Goal: Navigation & Orientation: Find specific page/section

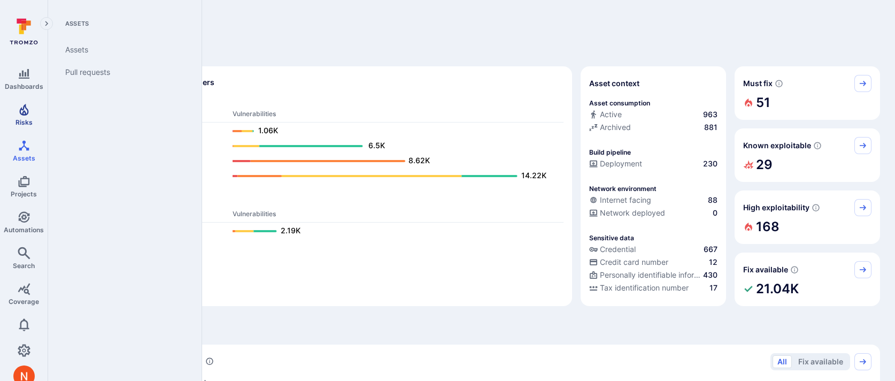
click at [27, 124] on span "Risks" at bounding box center [24, 122] width 17 height 8
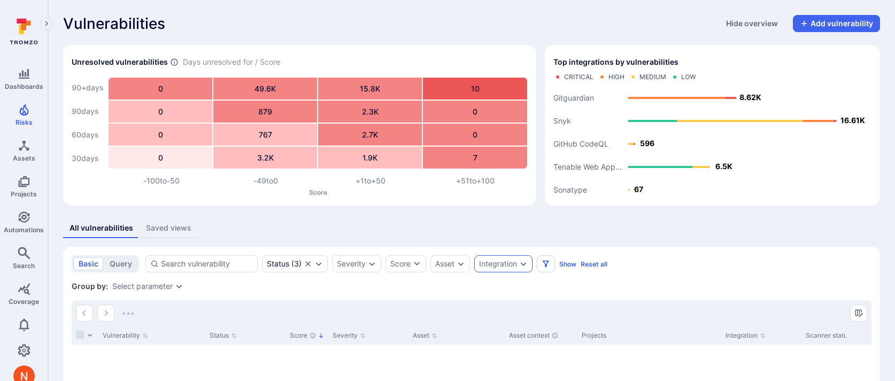
click at [504, 258] on div "Integration" at bounding box center [503, 263] width 58 height 17
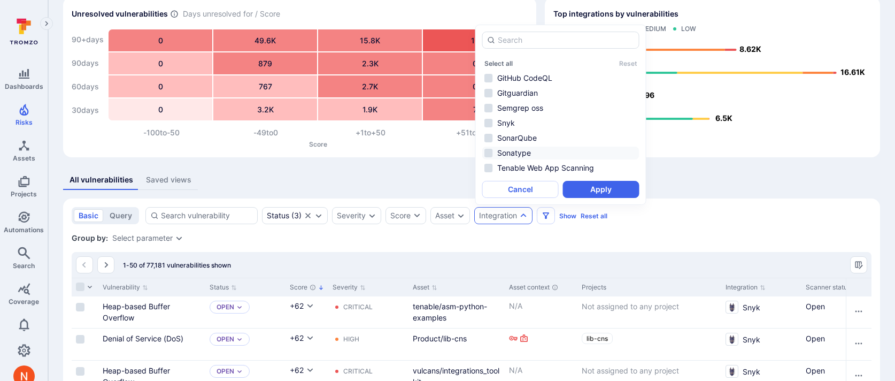
scroll to position [72, 0]
